Goal: Use online tool/utility: Utilize a website feature to perform a specific function

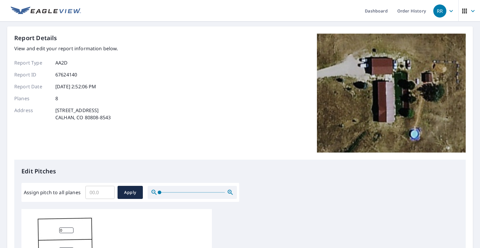
click at [92, 194] on input "Assign pitch to all planes" at bounding box center [99, 192] width 29 height 17
type input "3"
click at [125, 195] on span "Apply" at bounding box center [130, 192] width 16 height 7
type input "3"
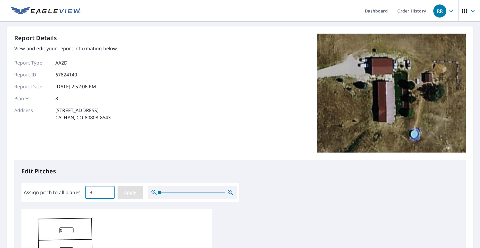
type input "3"
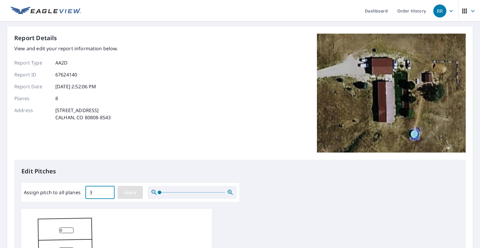
type input "3"
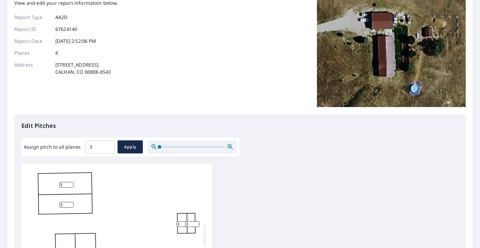
scroll to position [89, 0]
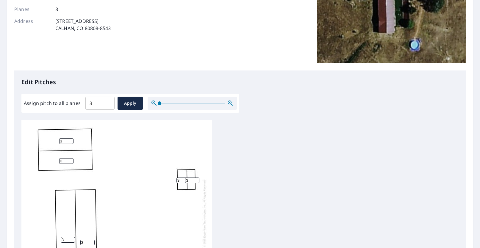
drag, startPoint x: 181, startPoint y: 182, endPoint x: 176, endPoint y: 188, distance: 8.2
click at [176, 188] on div "3 3 3 3 3 3 3 3" at bounding box center [116, 213] width 191 height 187
type input "4"
drag, startPoint x: 192, startPoint y: 178, endPoint x: 186, endPoint y: 186, distance: 9.8
click at [186, 186] on div "3 3 3 3 4 3 3 3" at bounding box center [116, 213] width 191 height 187
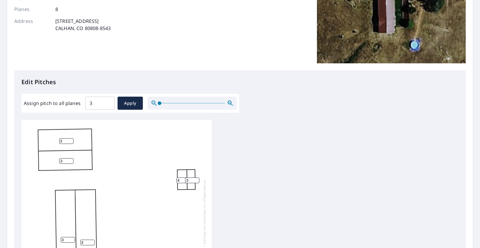
drag, startPoint x: 189, startPoint y: 180, endPoint x: 184, endPoint y: 183, distance: 5.8
click at [184, 183] on div "3 3 3 3 4 3 3 3" at bounding box center [116, 213] width 191 height 187
type input "4"
click at [256, 191] on div "3 3 3 3 4 4 3 3" at bounding box center [240, 213] width 438 height 187
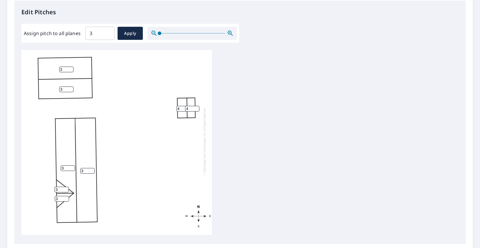
scroll to position [209, 0]
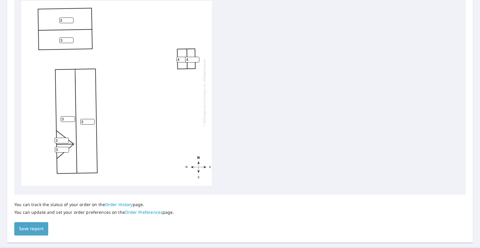
click at [19, 226] on button "Save report" at bounding box center [31, 229] width 34 height 13
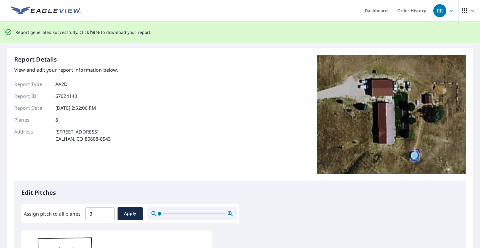
scroll to position [0, 0]
click at [93, 35] on span "here" at bounding box center [95, 32] width 10 height 7
